Goal: Transaction & Acquisition: Purchase product/service

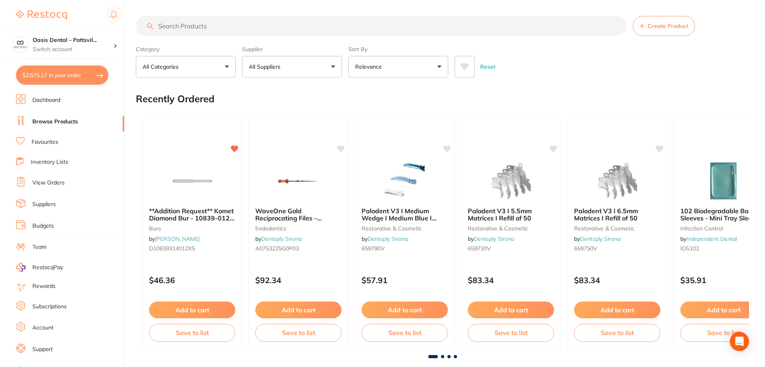
click at [55, 72] on button "$2,575.17 in your order" at bounding box center [62, 74] width 92 height 19
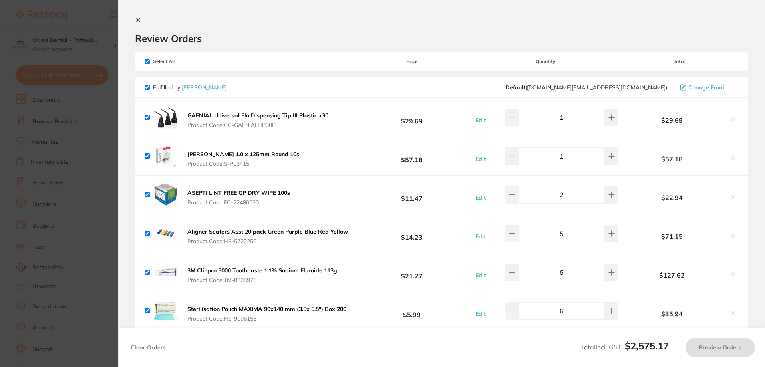
checkbox input "true"
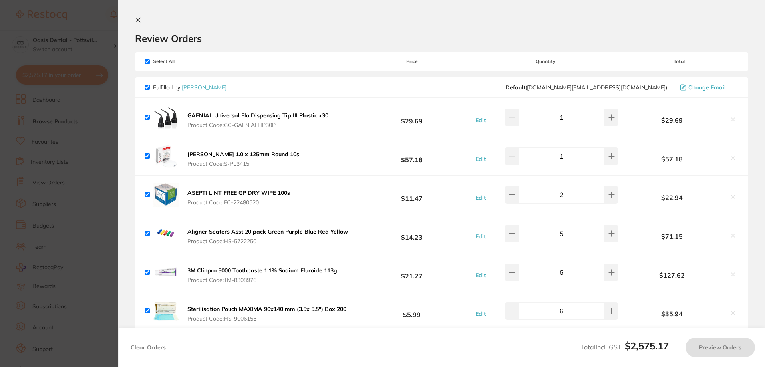
checkbox input "true"
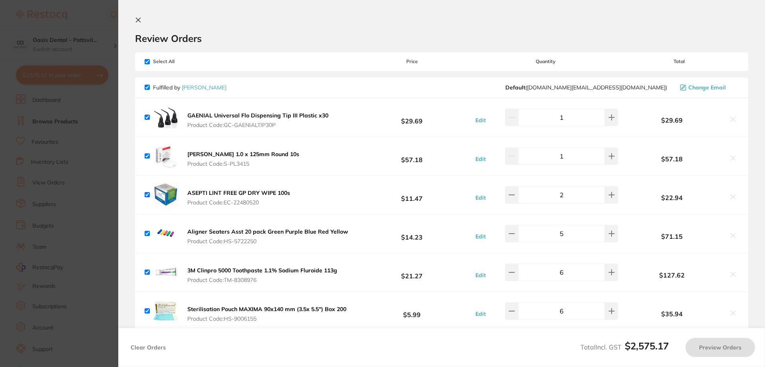
checkbox input "true"
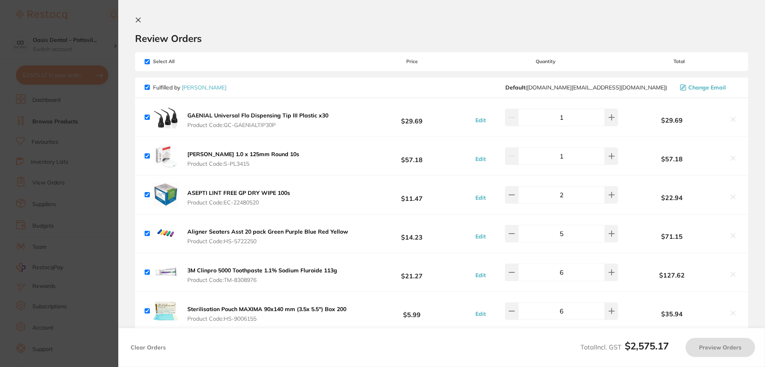
checkbox input "true"
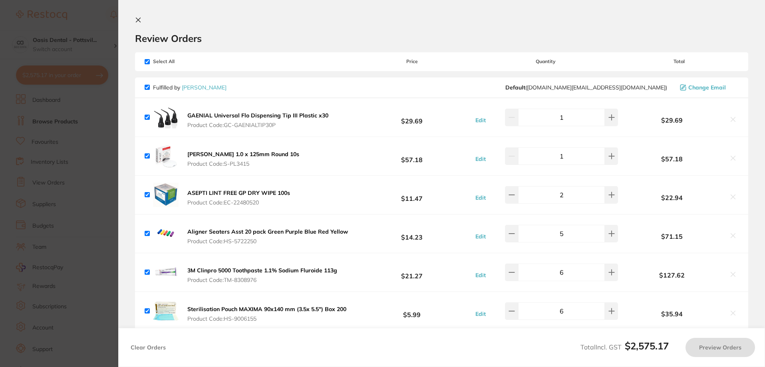
checkbox input "true"
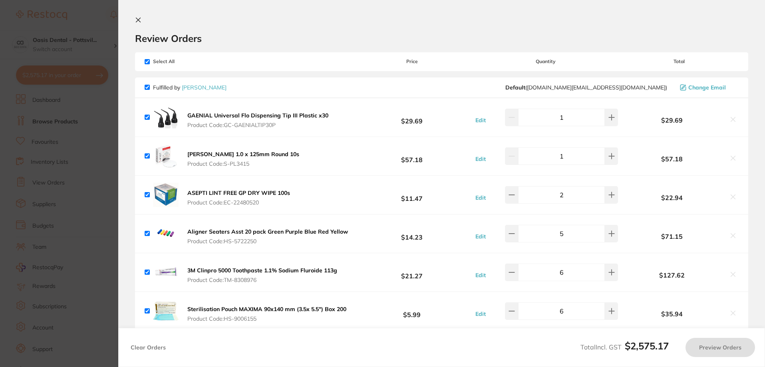
checkbox input "true"
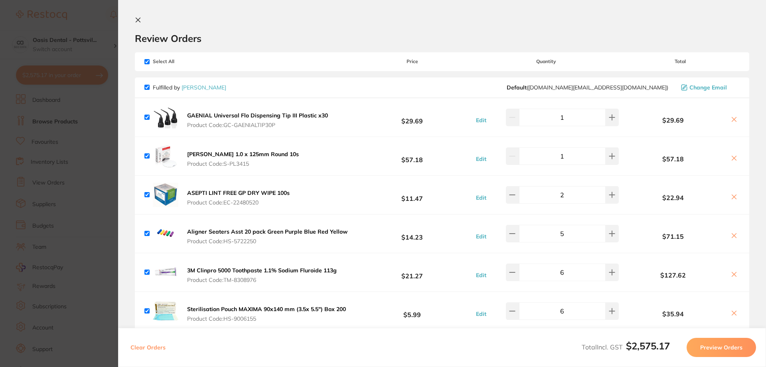
click at [137, 20] on icon at bounding box center [138, 20] width 6 height 6
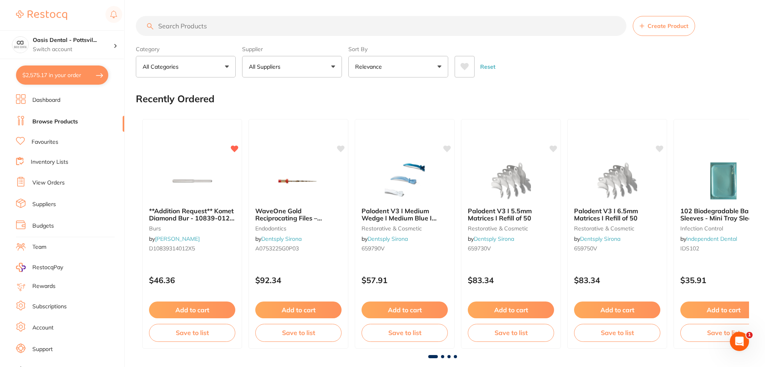
scroll to position [2, 0]
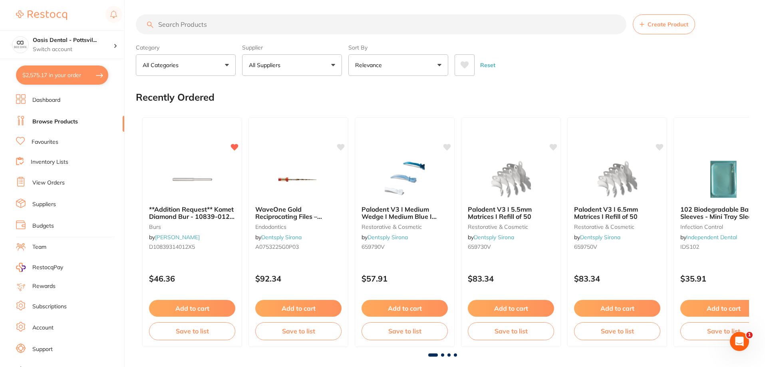
click at [187, 26] on input "search" at bounding box center [381, 24] width 490 height 20
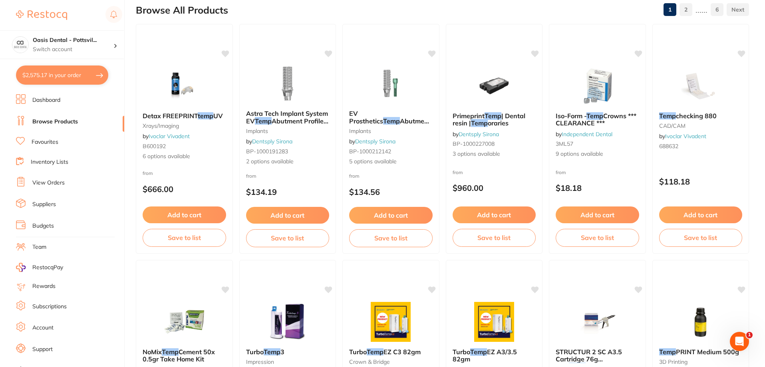
scroll to position [0, 0]
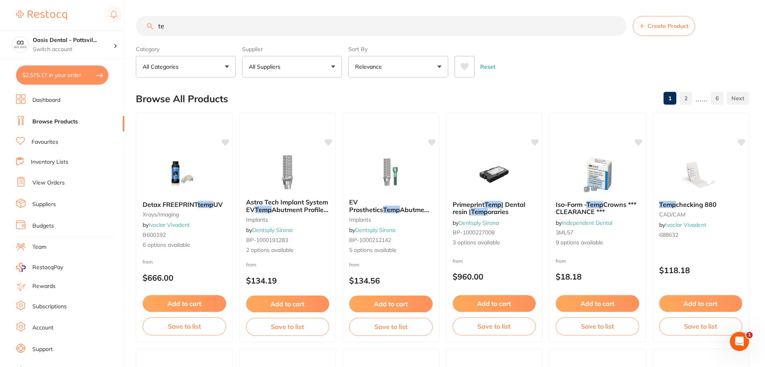
type input "t"
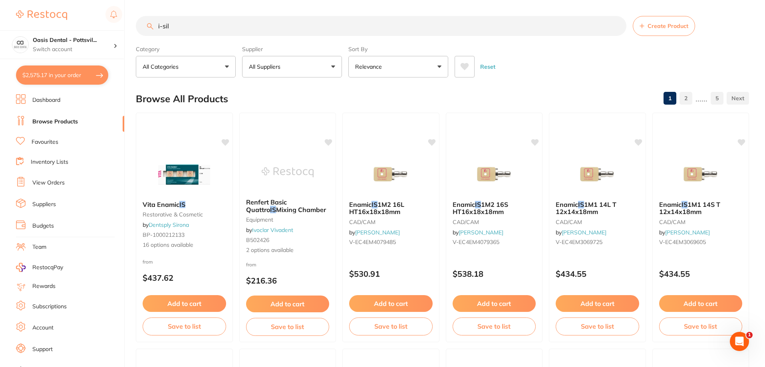
type input "i-sil"
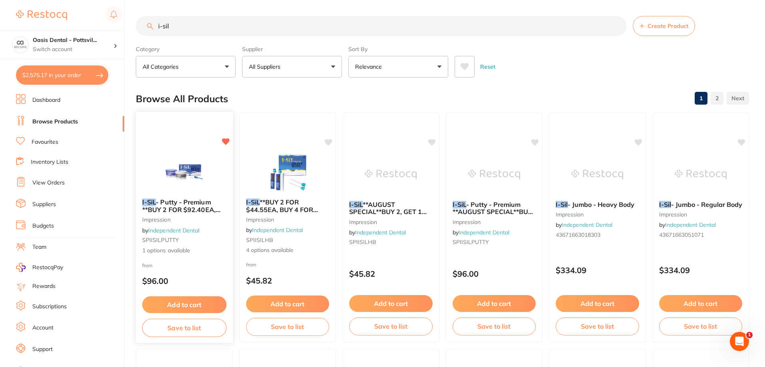
click at [184, 302] on button "Add to cart" at bounding box center [184, 304] width 84 height 17
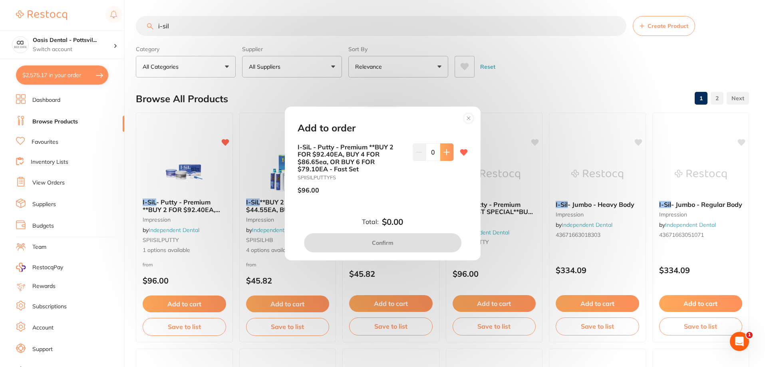
click at [445, 152] on icon at bounding box center [446, 152] width 6 height 6
type input "1"
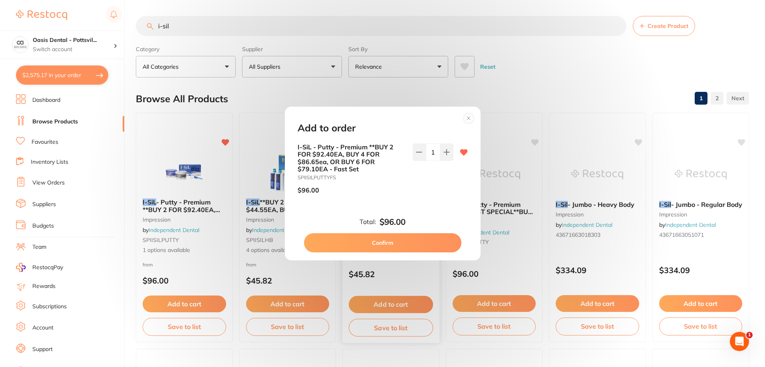
click at [380, 241] on button "Confirm" at bounding box center [382, 242] width 157 height 19
checkbox input "false"
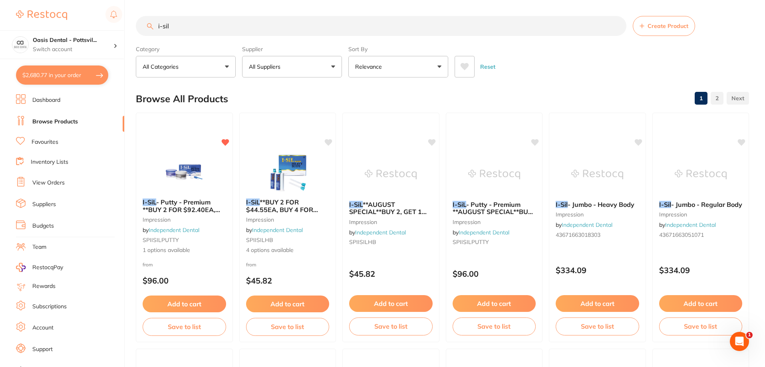
click at [64, 75] on button "$2,680.77 in your order" at bounding box center [62, 74] width 92 height 19
checkbox input "true"
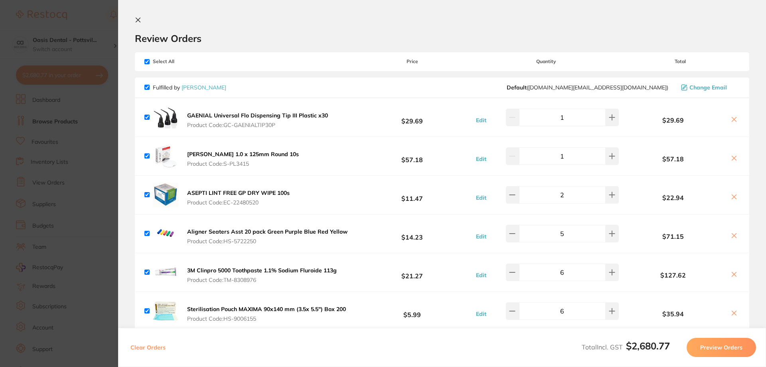
click at [139, 18] on icon at bounding box center [138, 20] width 6 height 6
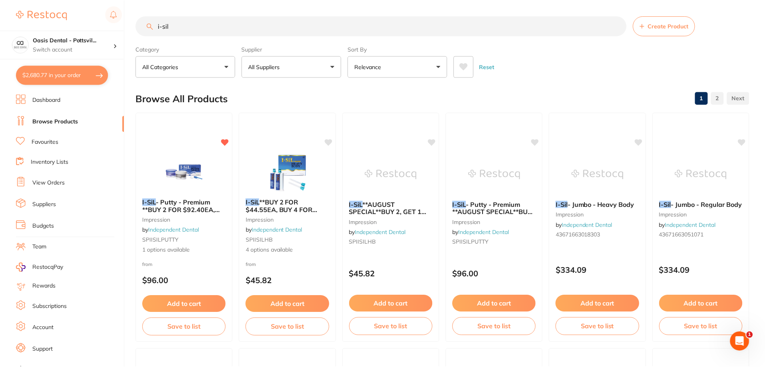
scroll to position [3, 0]
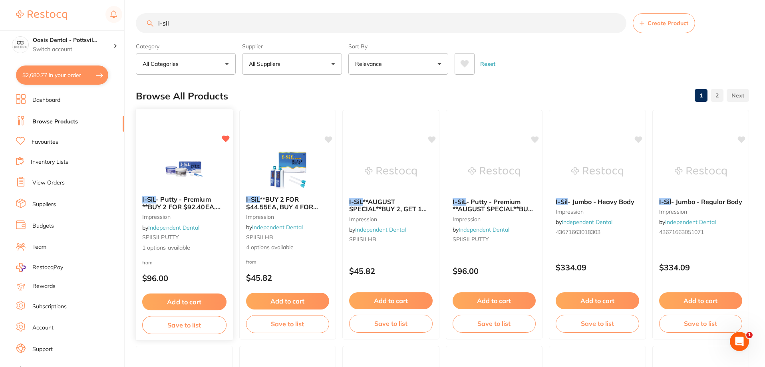
click at [186, 302] on button "Add to cart" at bounding box center [184, 301] width 84 height 17
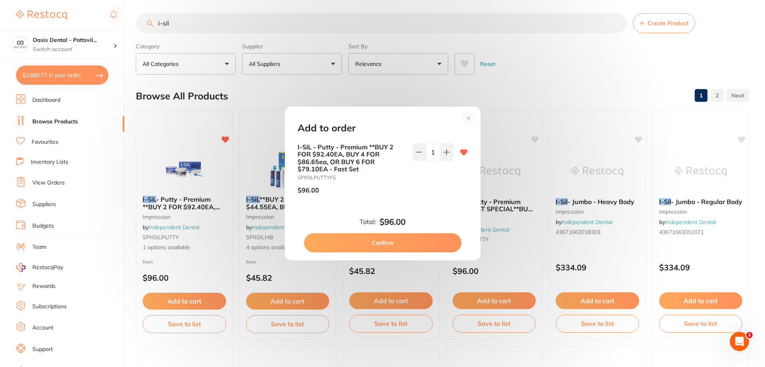
scroll to position [0, 0]
click at [385, 243] on button "Confirm" at bounding box center [382, 242] width 157 height 19
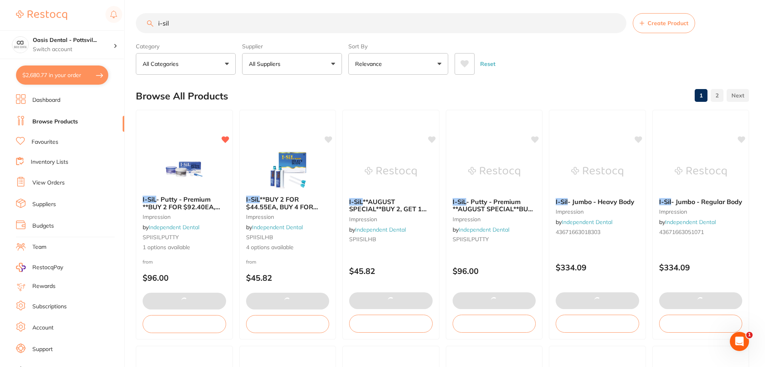
click at [71, 77] on button "$2,680.77 in your order" at bounding box center [62, 74] width 92 height 19
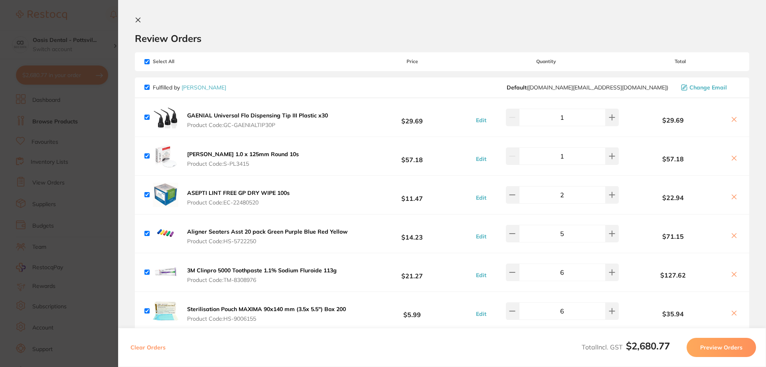
click at [147, 61] on input "checkbox" at bounding box center [147, 61] width 5 height 5
checkbox input "false"
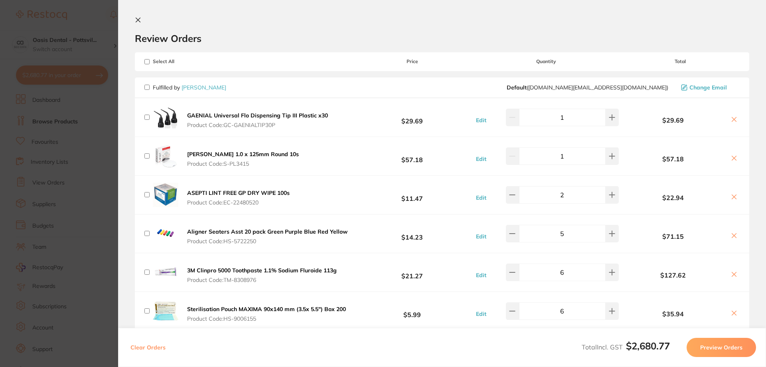
checkbox input "false"
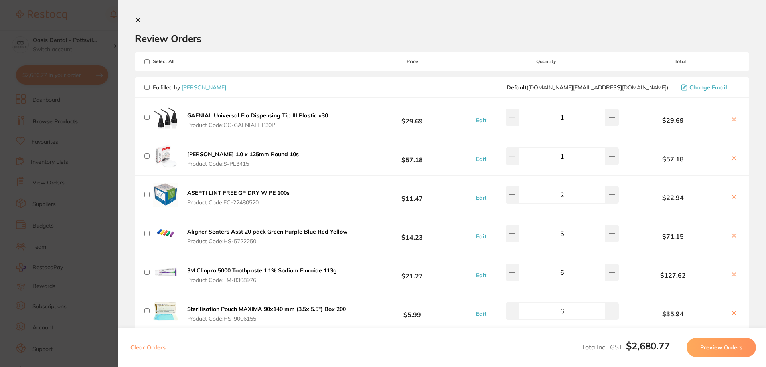
checkbox input "false"
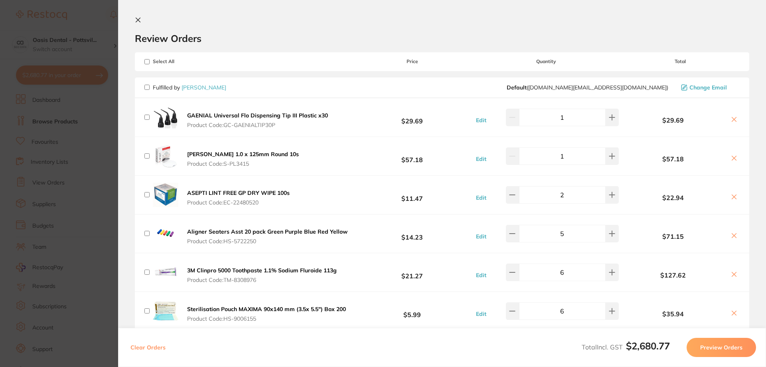
checkbox input "false"
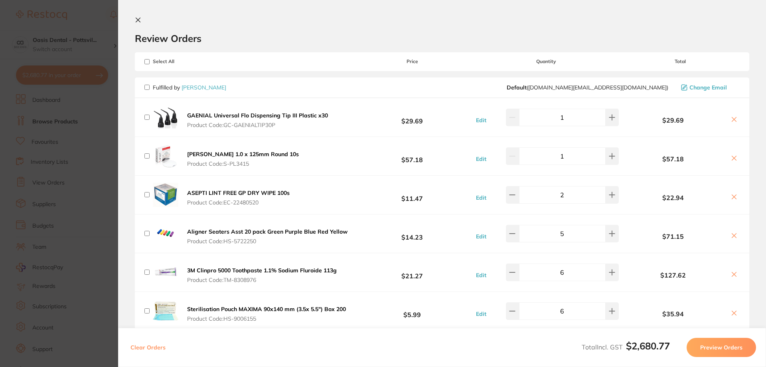
checkbox input "false"
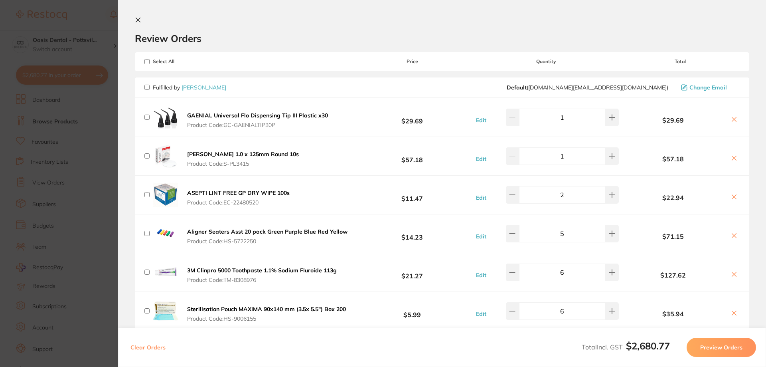
checkbox input "false"
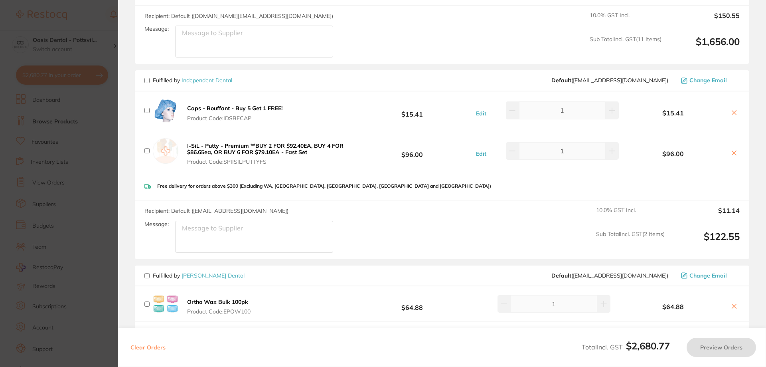
scroll to position [639, 0]
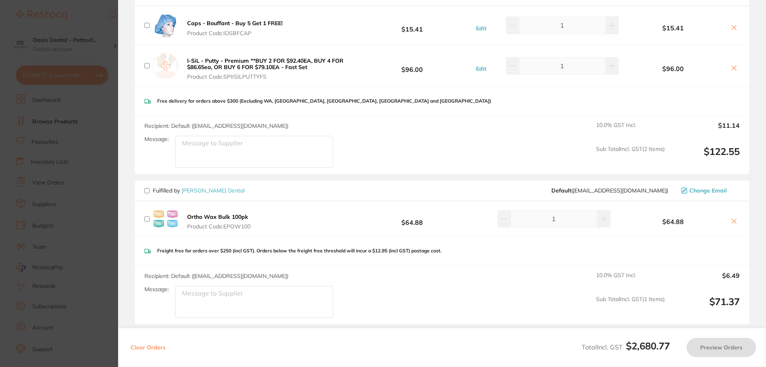
click at [147, 64] on input "checkbox" at bounding box center [147, 65] width 5 height 5
checkbox input "true"
click at [718, 348] on button "Preview Orders" at bounding box center [721, 347] width 69 height 19
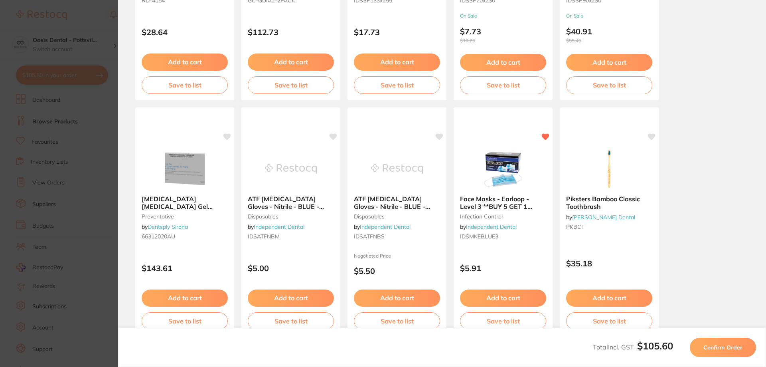
scroll to position [223, 0]
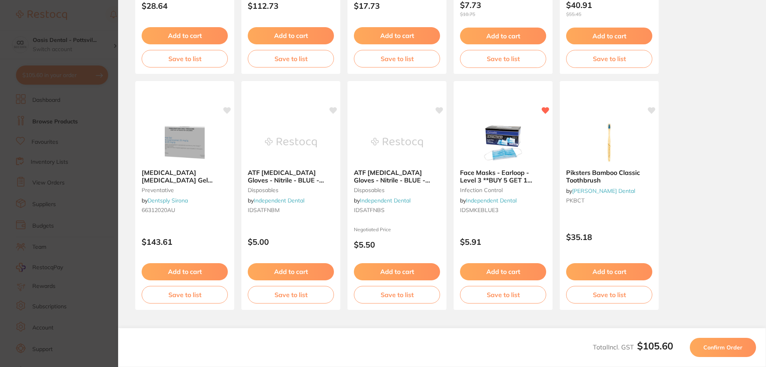
click at [729, 351] on button "Confirm Order" at bounding box center [723, 347] width 66 height 19
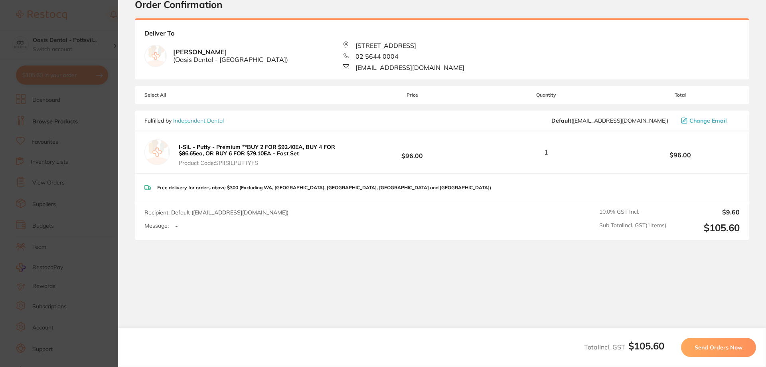
scroll to position [0, 0]
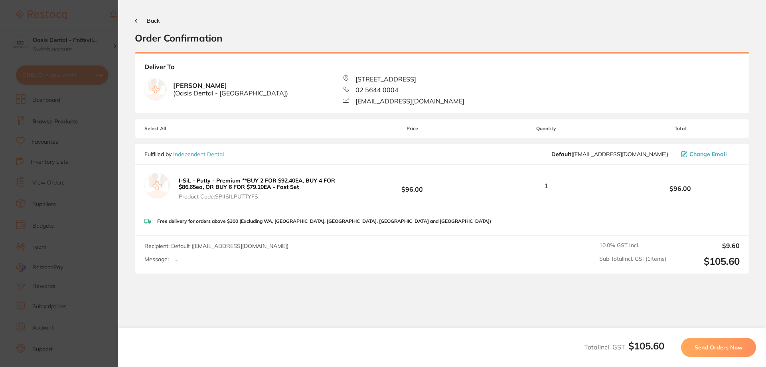
click at [721, 347] on span "Send Orders Now" at bounding box center [719, 347] width 48 height 7
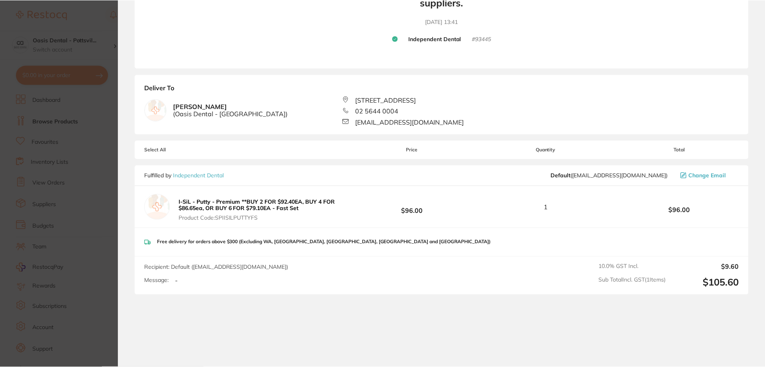
scroll to position [160, 0]
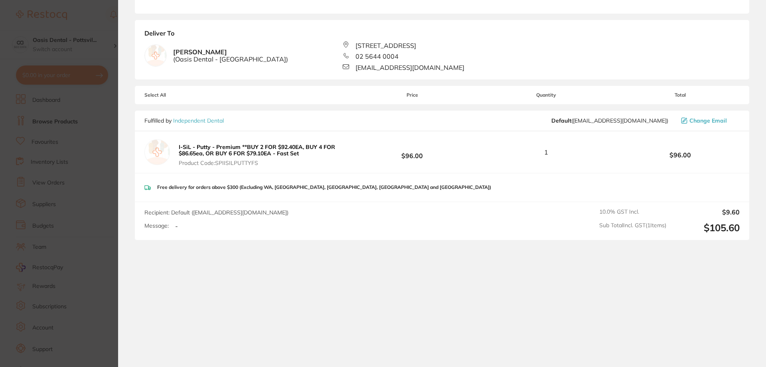
click at [190, 121] on link "Independent Dental" at bounding box center [198, 120] width 51 height 7
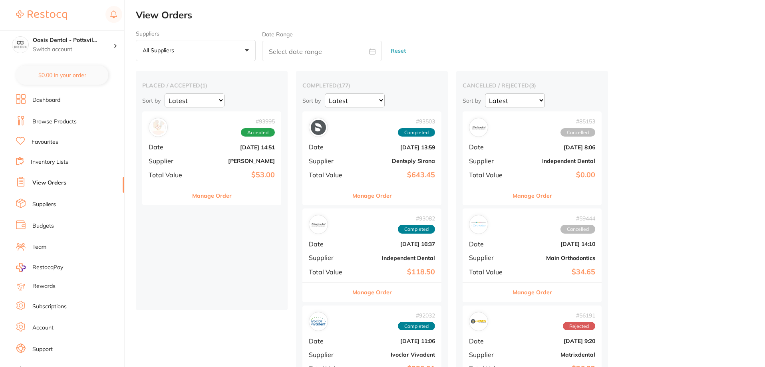
checkbox input "false"
